Goal: Find specific page/section: Find specific page/section

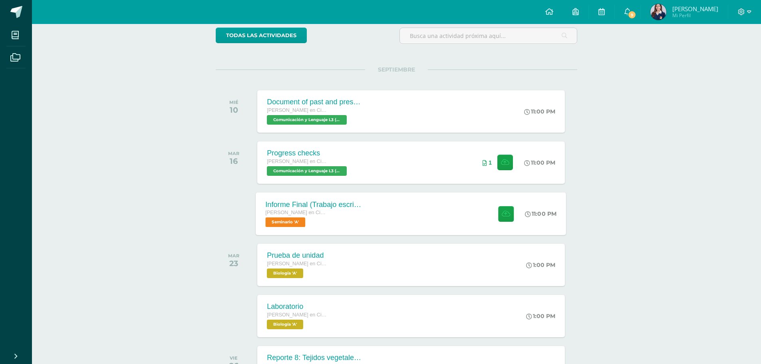
scroll to position [142, 0]
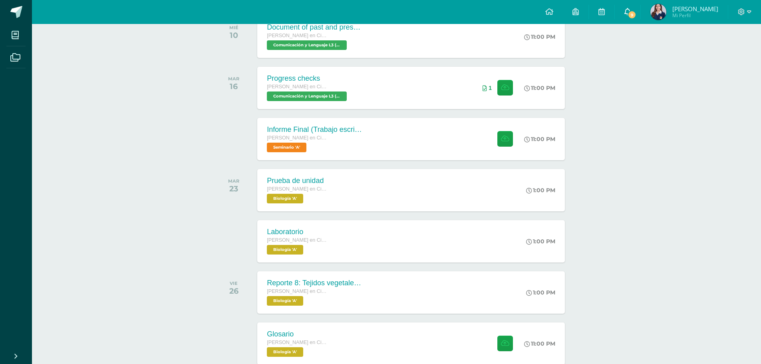
click at [635, 14] on span "9" at bounding box center [632, 14] width 9 height 9
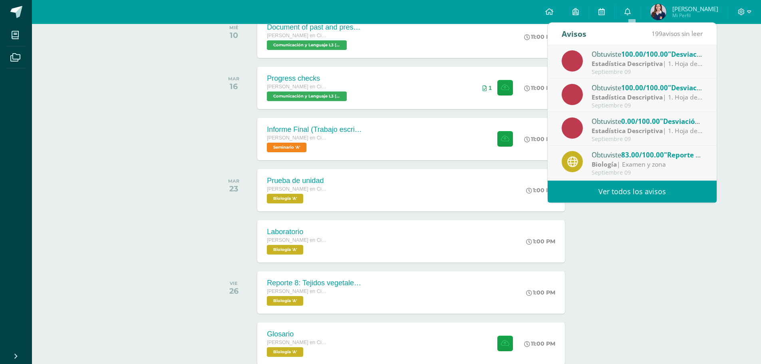
scroll to position [80, 0]
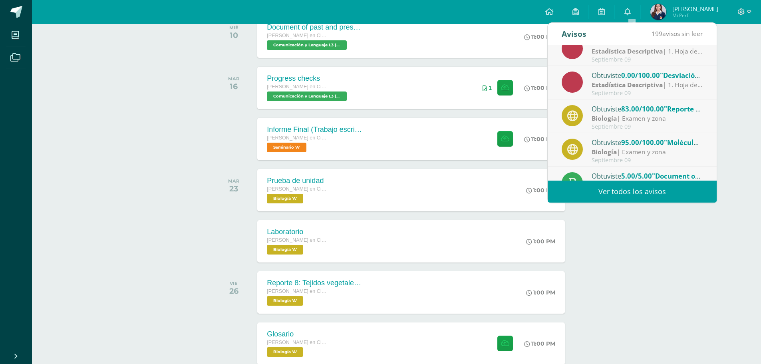
click at [664, 90] on div "Septiembre 09" at bounding box center [647, 93] width 111 height 7
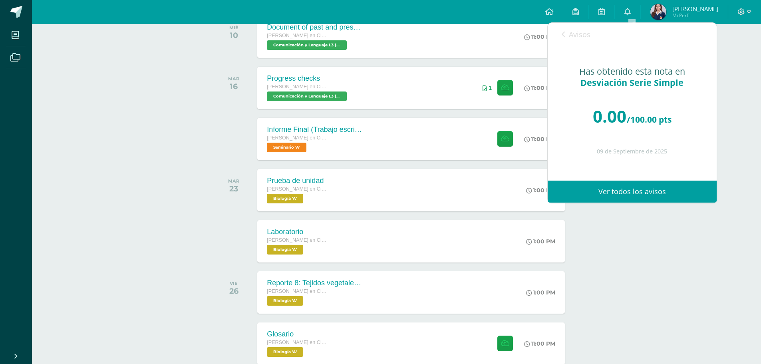
click at [562, 31] on icon at bounding box center [563, 34] width 3 height 6
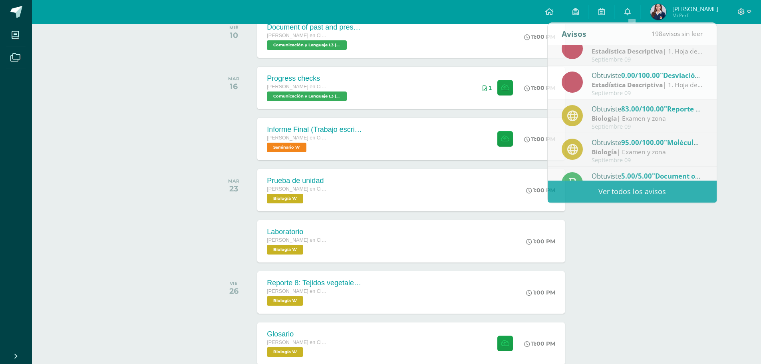
click at [750, 105] on div "Actividades recientes y próximas Tablero Pendientes de entrega Entregadas todas…" at bounding box center [396, 146] width 729 height 529
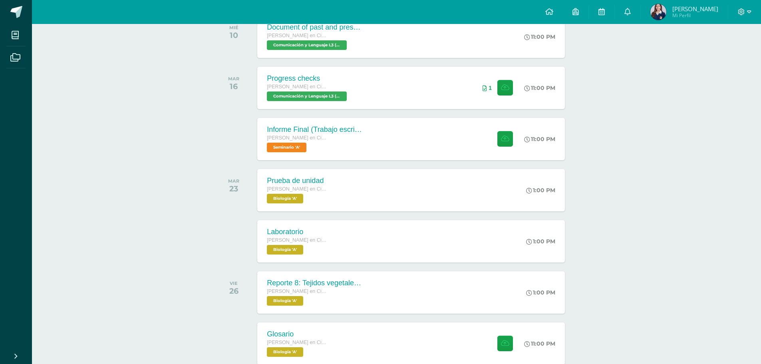
click at [658, 10] on img at bounding box center [658, 12] width 16 height 16
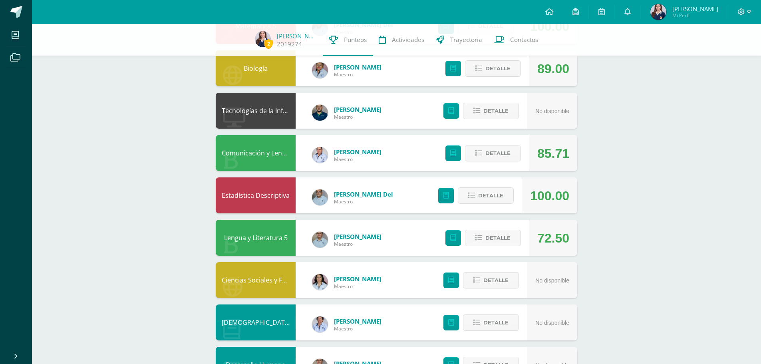
scroll to position [40, 0]
